Goal: Navigation & Orientation: Find specific page/section

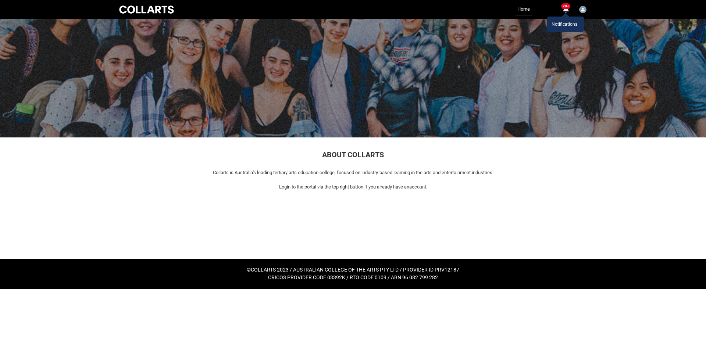
click at [567, 9] on div "20+" at bounding box center [565, 9] width 7 height 7
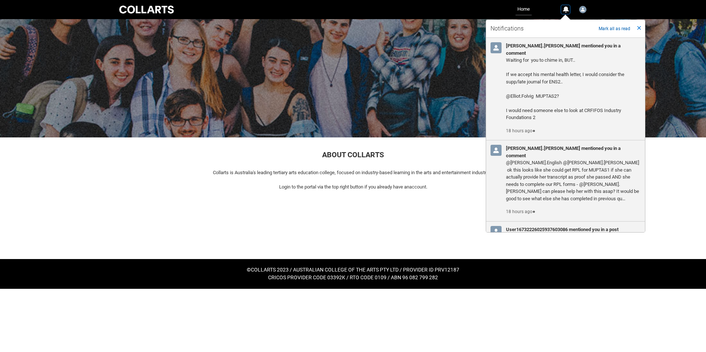
click at [569, 11] on button "0 Notifications" at bounding box center [565, 9] width 9 height 9
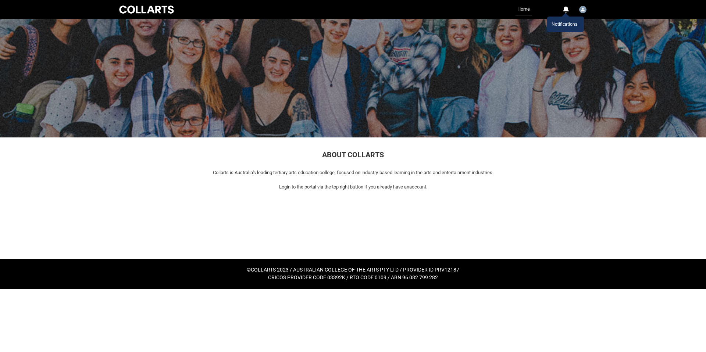
click at [521, 9] on link "Home" at bounding box center [523, 10] width 16 height 12
click at [526, 10] on link "Home" at bounding box center [523, 10] width 16 height 12
click at [521, 11] on link "Home" at bounding box center [523, 10] width 16 height 12
click at [585, 11] on img "User Profile Elliot.Folvig" at bounding box center [582, 9] width 7 height 7
click at [384, 198] on div at bounding box center [274, 227] width 313 height 64
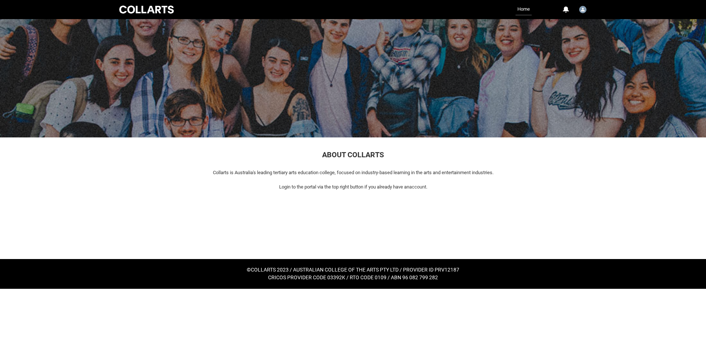
click at [522, 11] on link "Home" at bounding box center [523, 10] width 16 height 12
click at [525, 8] on link "Home" at bounding box center [523, 10] width 16 height 12
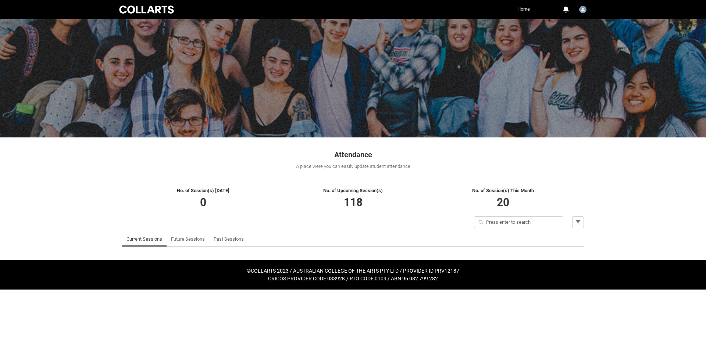
click at [524, 9] on link "Home" at bounding box center [523, 9] width 16 height 11
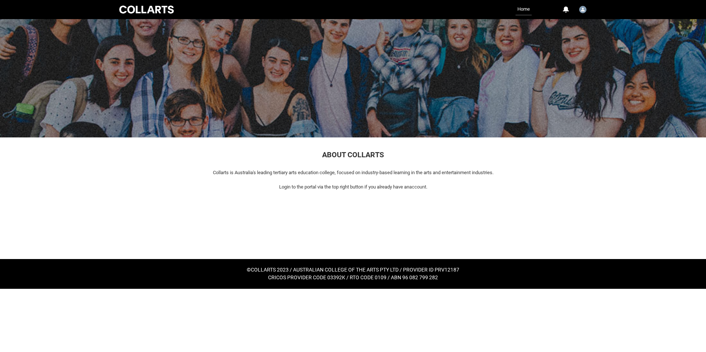
click at [524, 10] on link "Home" at bounding box center [523, 10] width 16 height 12
click at [582, 11] on img "User Profile Elliot.Folvig" at bounding box center [582, 9] width 7 height 7
click at [565, 25] on span "Profile" at bounding box center [563, 27] width 13 height 7
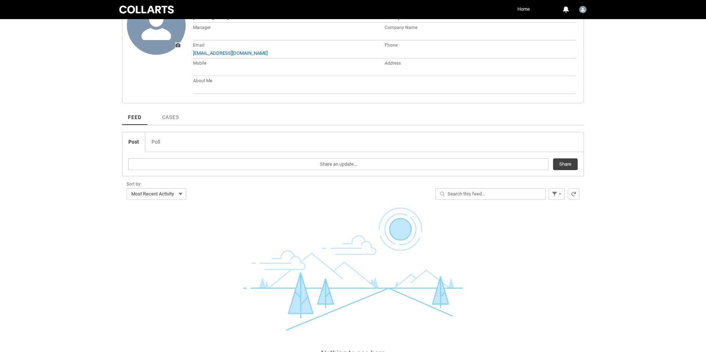
scroll to position [159, 0]
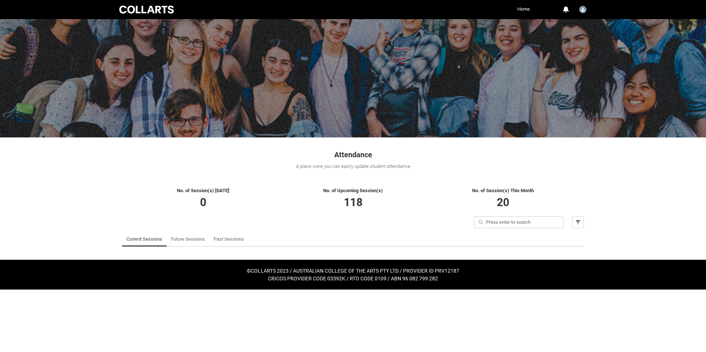
click at [520, 9] on link "Home" at bounding box center [523, 9] width 16 height 11
